Goal: Information Seeking & Learning: Find specific page/section

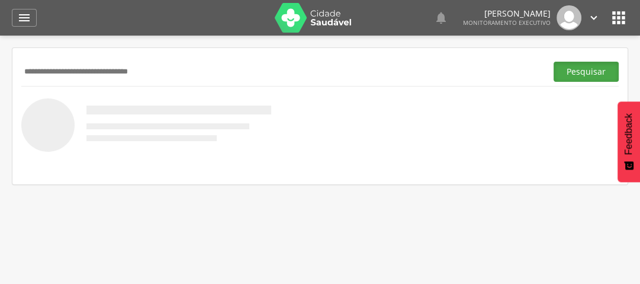
click at [558, 73] on button "Pesquisar" at bounding box center [586, 72] width 65 height 20
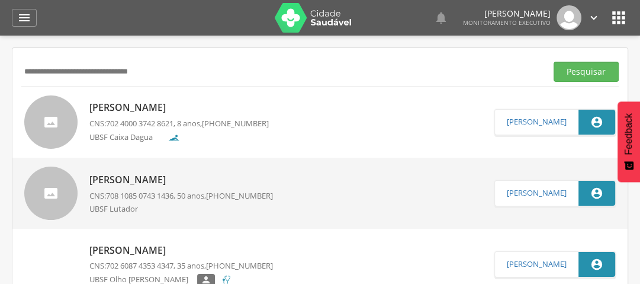
click at [300, 76] on input "**********" at bounding box center [281, 72] width 520 height 20
type input "*"
type input "**********"
click at [561, 63] on button "Pesquisar" at bounding box center [586, 72] width 65 height 20
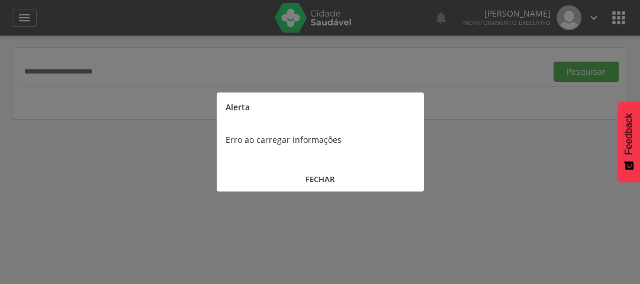
click at [310, 171] on button "FECHAR" at bounding box center [320, 178] width 207 height 25
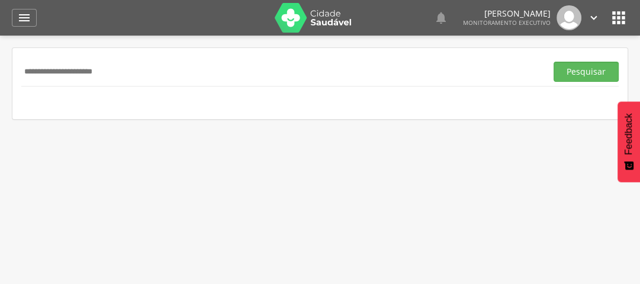
click at [313, 197] on div " Supervisão  Distritos  Ubs Coordenador: - Queimadas / PB Intervalo de Tempo…" at bounding box center [320, 178] width 640 height 284
click at [458, 171] on div " Supervisão  Distritos  Ubs Coordenador: - Queimadas / PB Intervalo de Tempo…" at bounding box center [320, 178] width 640 height 284
click at [580, 72] on button "Pesquisar" at bounding box center [586, 72] width 65 height 20
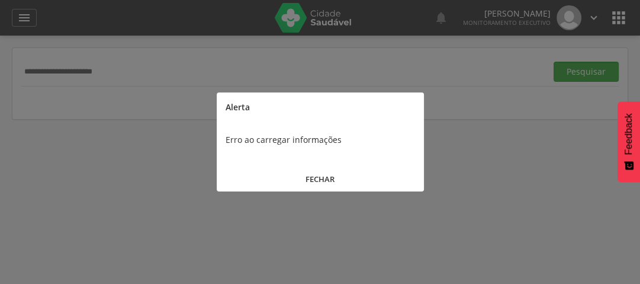
click at [403, 230] on div at bounding box center [320, 142] width 640 height 284
click at [381, 199] on div at bounding box center [320, 142] width 640 height 284
click at [390, 223] on div at bounding box center [320, 142] width 640 height 284
click at [317, 178] on button "FECHAR" at bounding box center [320, 178] width 207 height 25
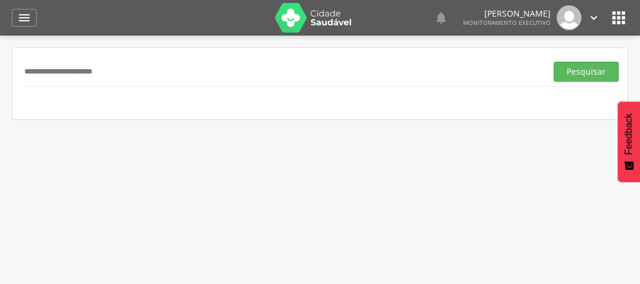
drag, startPoint x: 272, startPoint y: 263, endPoint x: 276, endPoint y: 253, distance: 10.9
click at [276, 253] on div " Supervisão  Distritos  Ubs Coordenador: - Queimadas / PB Intervalo de Tempo…" at bounding box center [320, 178] width 640 height 284
click at [390, 5] on div "  Lorem ipsum dolor sit amet, sed do eiusmod tempor incididunt ut labore et d…" at bounding box center [339, 18] width 580 height 36
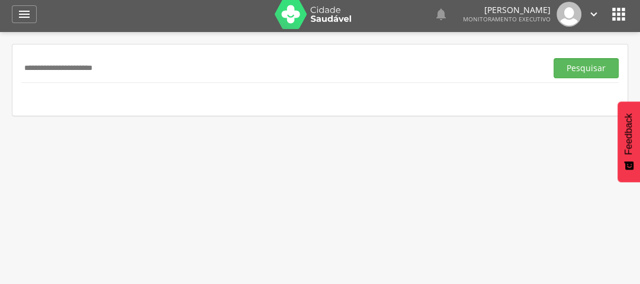
scroll to position [5, 0]
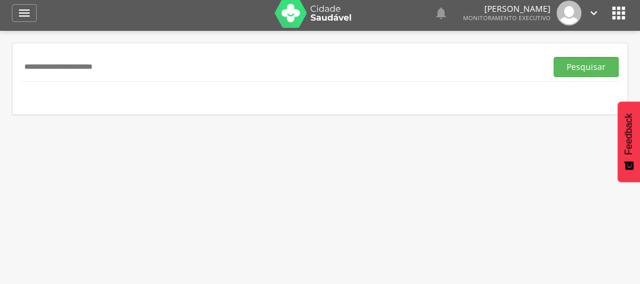
click at [390, 5] on div "  Lorem ipsum dolor sit amet, sed do eiusmod tempor incididunt ut labore et d…" at bounding box center [491, 13] width 217 height 25
click at [139, 166] on div " Supervisão  Distritos  Ubs Coordenador: - Queimadas / PB Intervalo de Tempo…" at bounding box center [320, 173] width 640 height 284
click at [593, 69] on button "Pesquisar" at bounding box center [586, 67] width 65 height 20
